Goal: Use online tool/utility: Utilize a website feature to perform a specific function

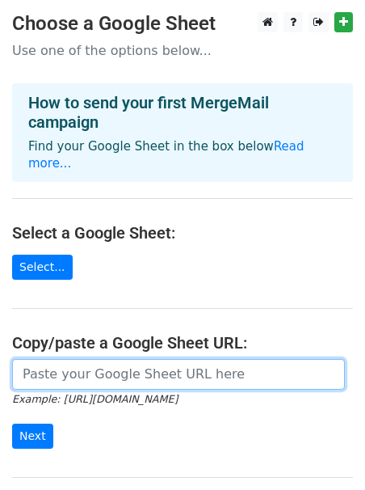
click at [120, 359] on input "url" at bounding box center [178, 374] width 333 height 31
paste input "[URL][DOMAIN_NAME]"
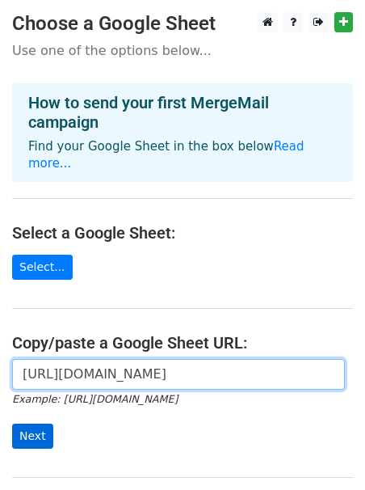
type input "[URL][DOMAIN_NAME]"
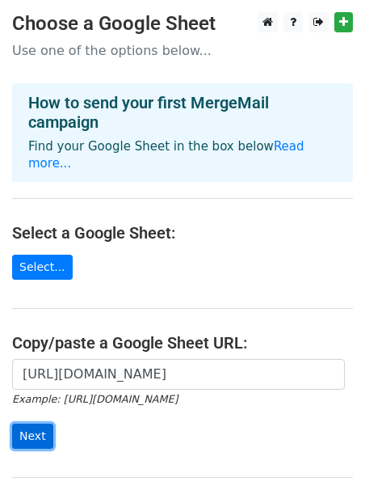
click at [33, 423] on input "Next" at bounding box center [32, 435] width 41 height 25
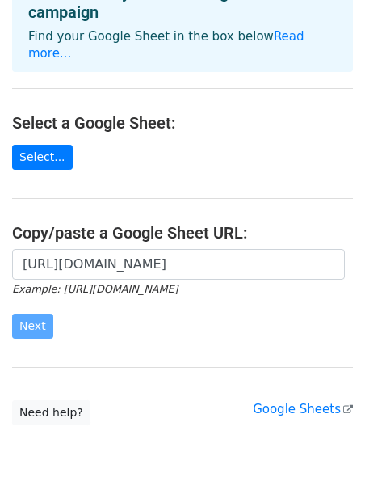
scroll to position [112, 0]
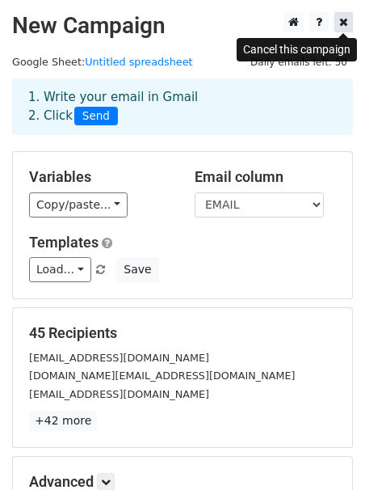
click at [343, 26] on icon at bounding box center [343, 21] width 9 height 11
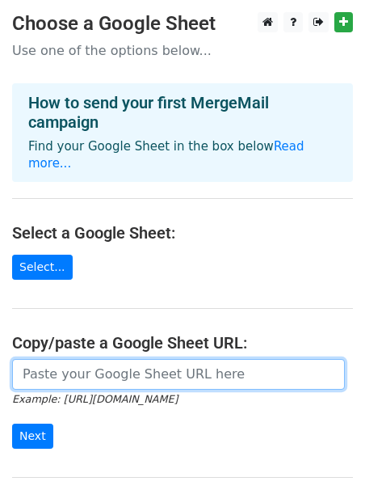
click at [125, 359] on input "url" at bounding box center [178, 374] width 333 height 31
paste input "[URL][DOMAIN_NAME]"
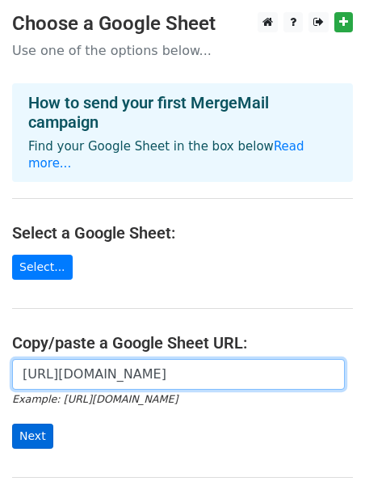
type input "https://docs.google.com/spreadsheets/d/1V3KOK_9Rho_593XfuMPshIcH5bsmlGH_oAGzzsy…"
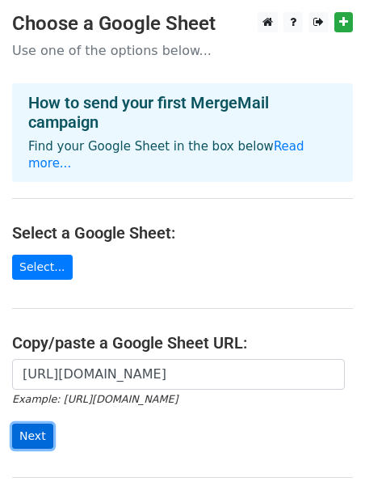
click at [41, 423] on input "Next" at bounding box center [32, 435] width 41 height 25
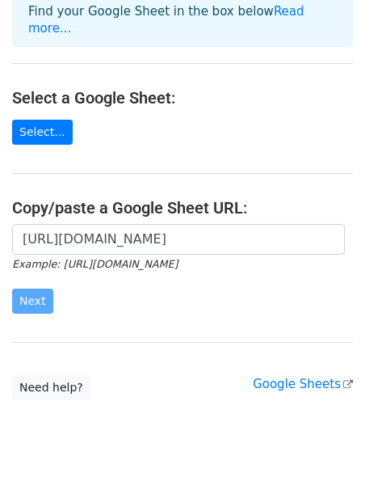
scroll to position [158, 0]
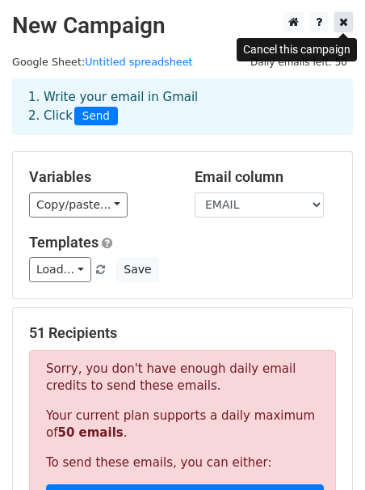
click at [339, 25] on link at bounding box center [344, 22] width 19 height 20
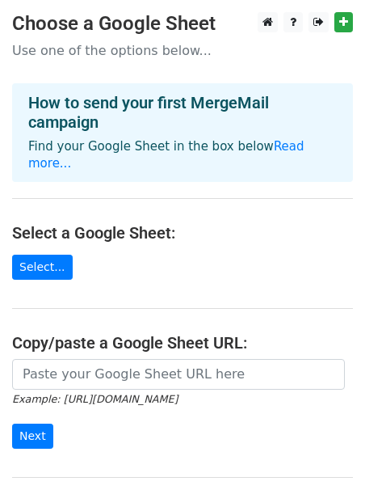
scroll to position [24, 0]
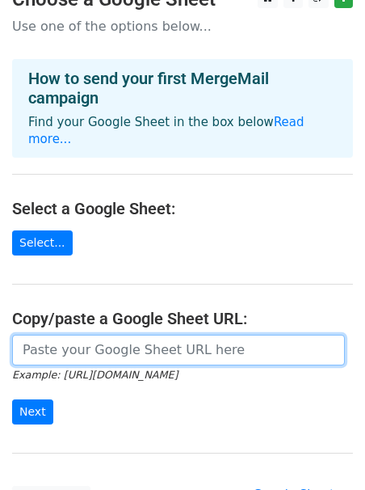
click at [104, 335] on input "url" at bounding box center [178, 350] width 333 height 31
paste input "https://docs.google.com/spreadsheets/d/1V3KOK_9Rho_593XfuMPshIcH5bsmlGH_oAGzzsy…"
type input "https://docs.google.com/spreadsheets/d/1V3KOK_9Rho_593XfuMPshIcH5bsmlGH_oAGzzsy…"
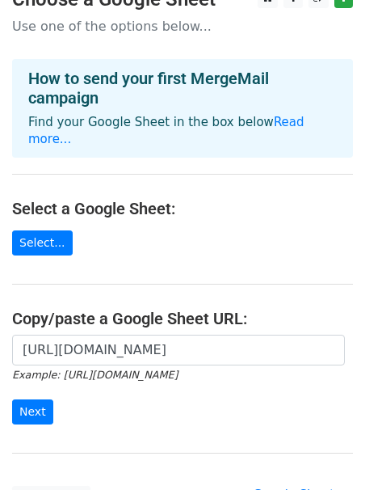
scroll to position [0, 0]
click at [34, 400] on input "Next" at bounding box center [32, 411] width 41 height 25
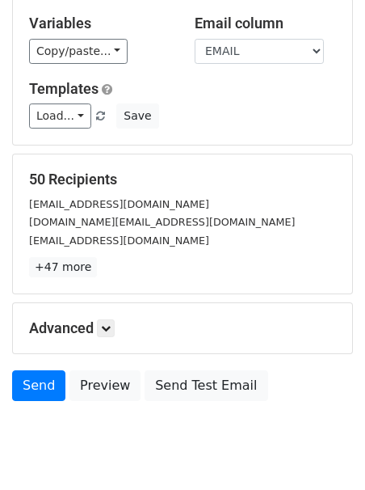
scroll to position [157, 0]
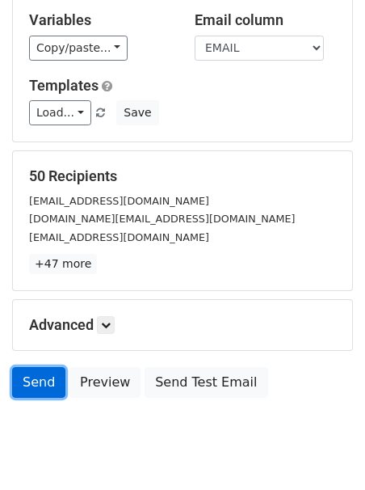
click at [44, 385] on link "Send" at bounding box center [38, 382] width 53 height 31
